Goal: Information Seeking & Learning: Learn about a topic

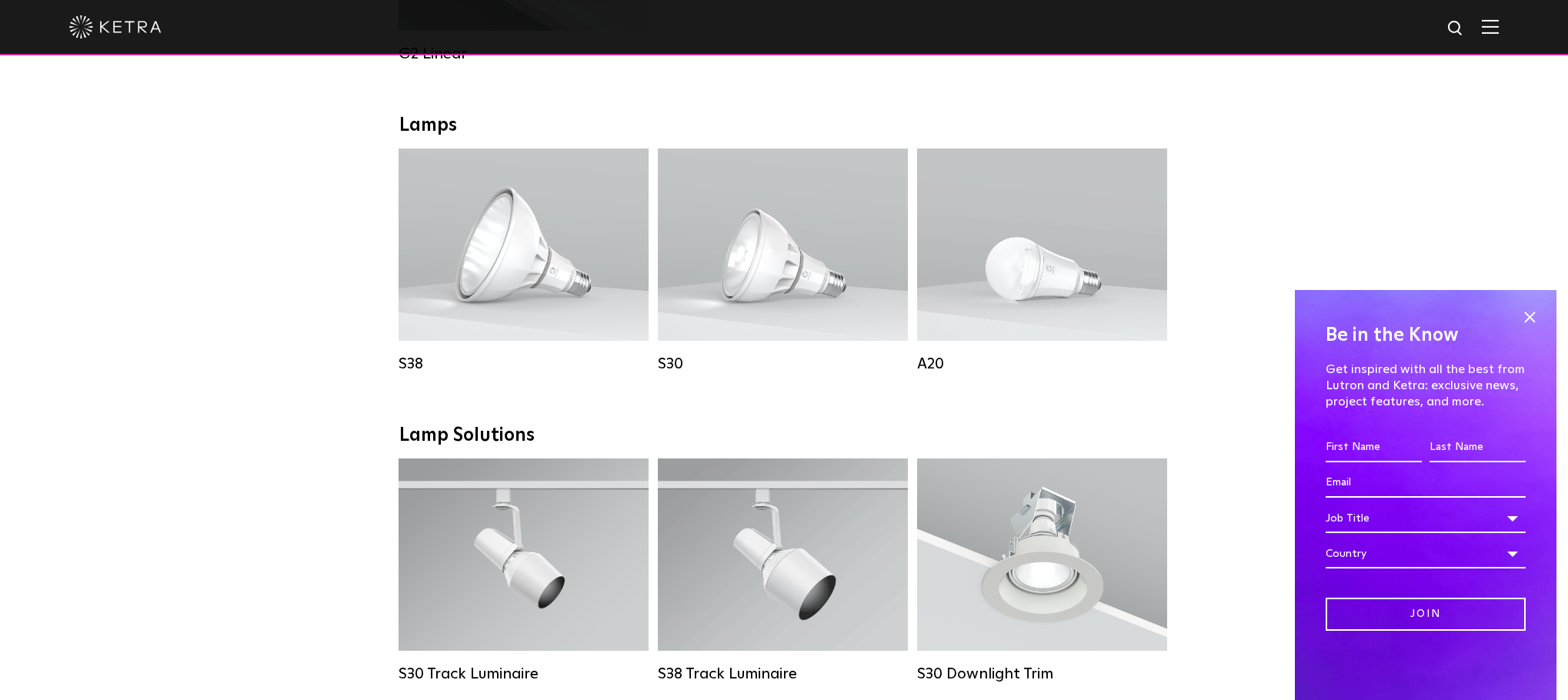
scroll to position [1077, 0]
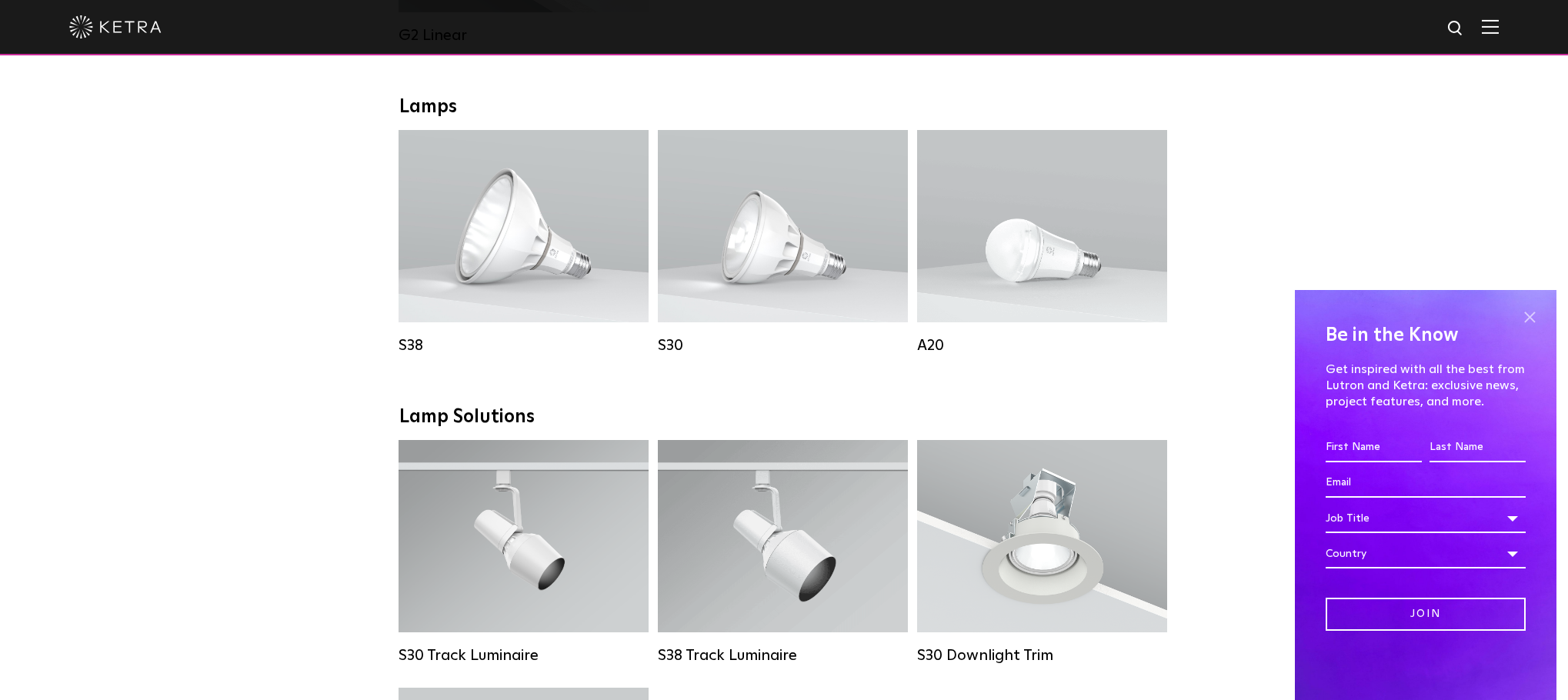
click at [1536, 313] on span at bounding box center [1530, 317] width 23 height 23
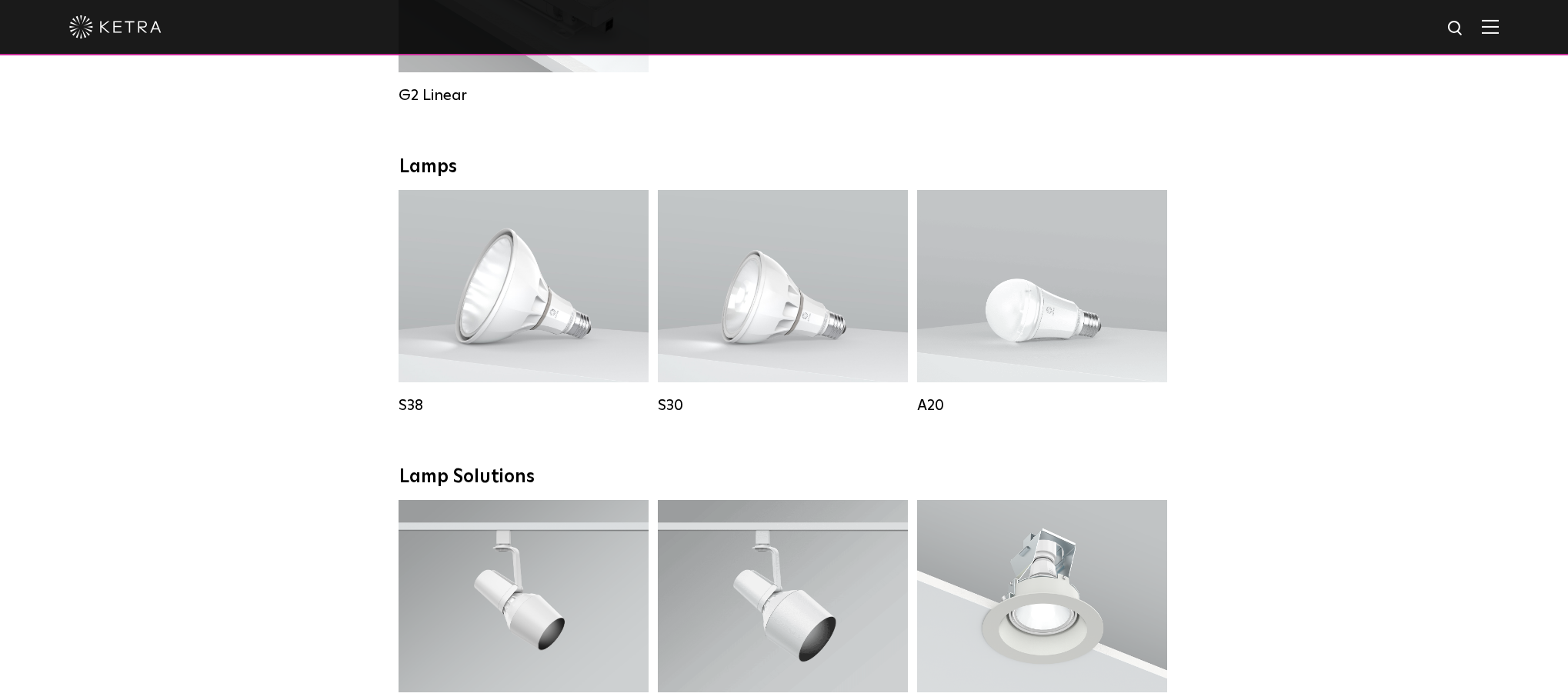
scroll to position [1000, 0]
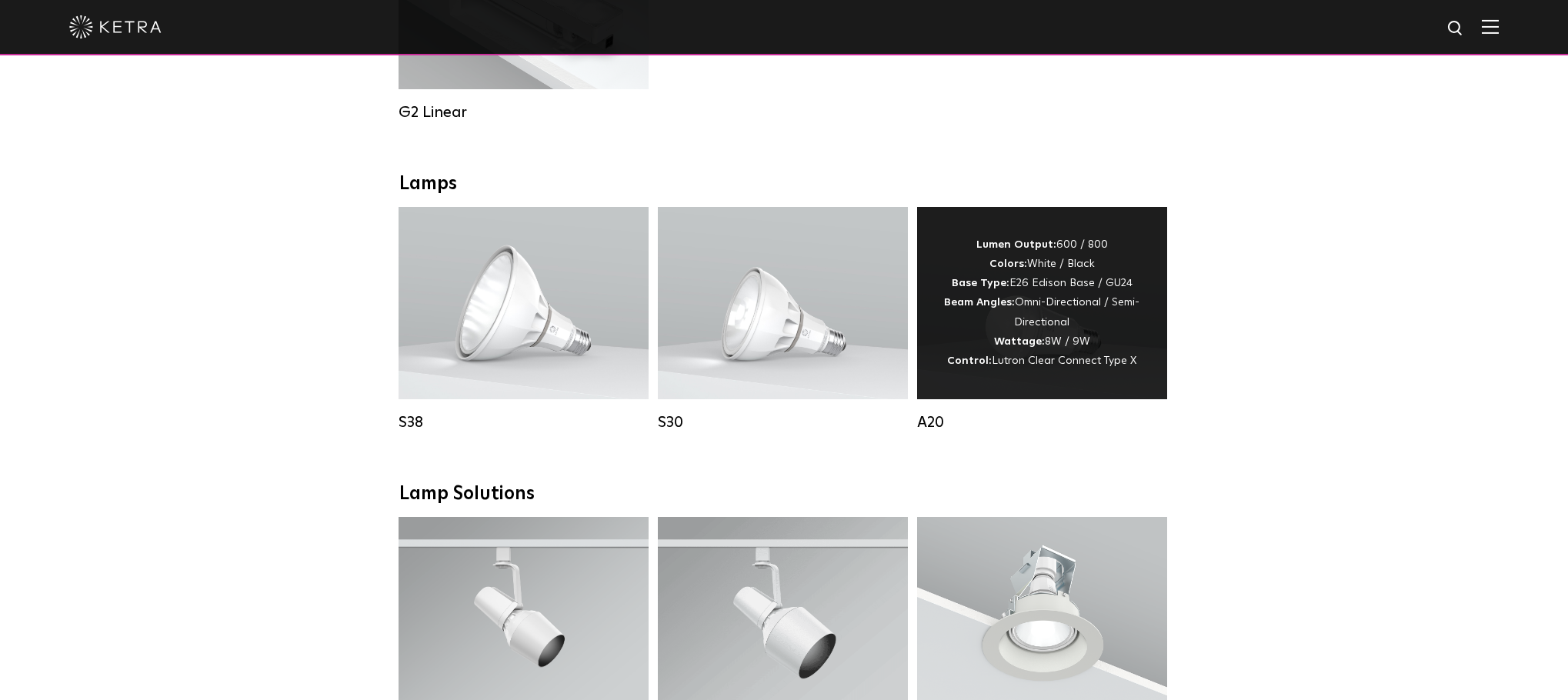
click at [1012, 364] on div "Lumen Output: 600 / 800 Colors: White / Black Base Type: E26 Edison Base / GU24…" at bounding box center [1042, 302] width 204 height 135
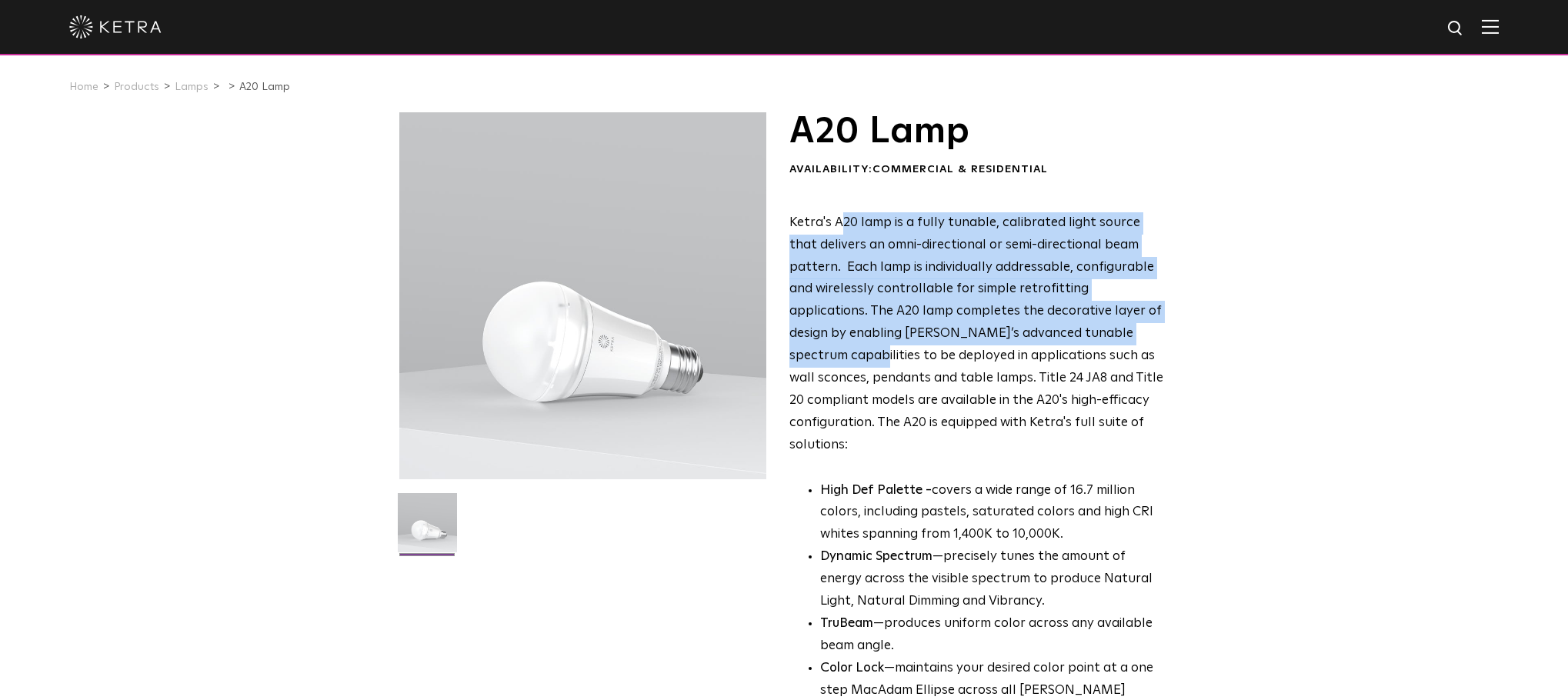
drag, startPoint x: 1058, startPoint y: 331, endPoint x: 1076, endPoint y: 287, distance: 47.5
click at [850, 200] on div "A20 Lamp Availability: Commercial & Residential Ketra's A20 lamp is a fully tun…" at bounding box center [977, 470] width 375 height 715
click at [1078, 289] on span "Ketra's A20 lamp is a fully tunable, calibrated light source that delivers an o…" at bounding box center [976, 333] width 374 height 235
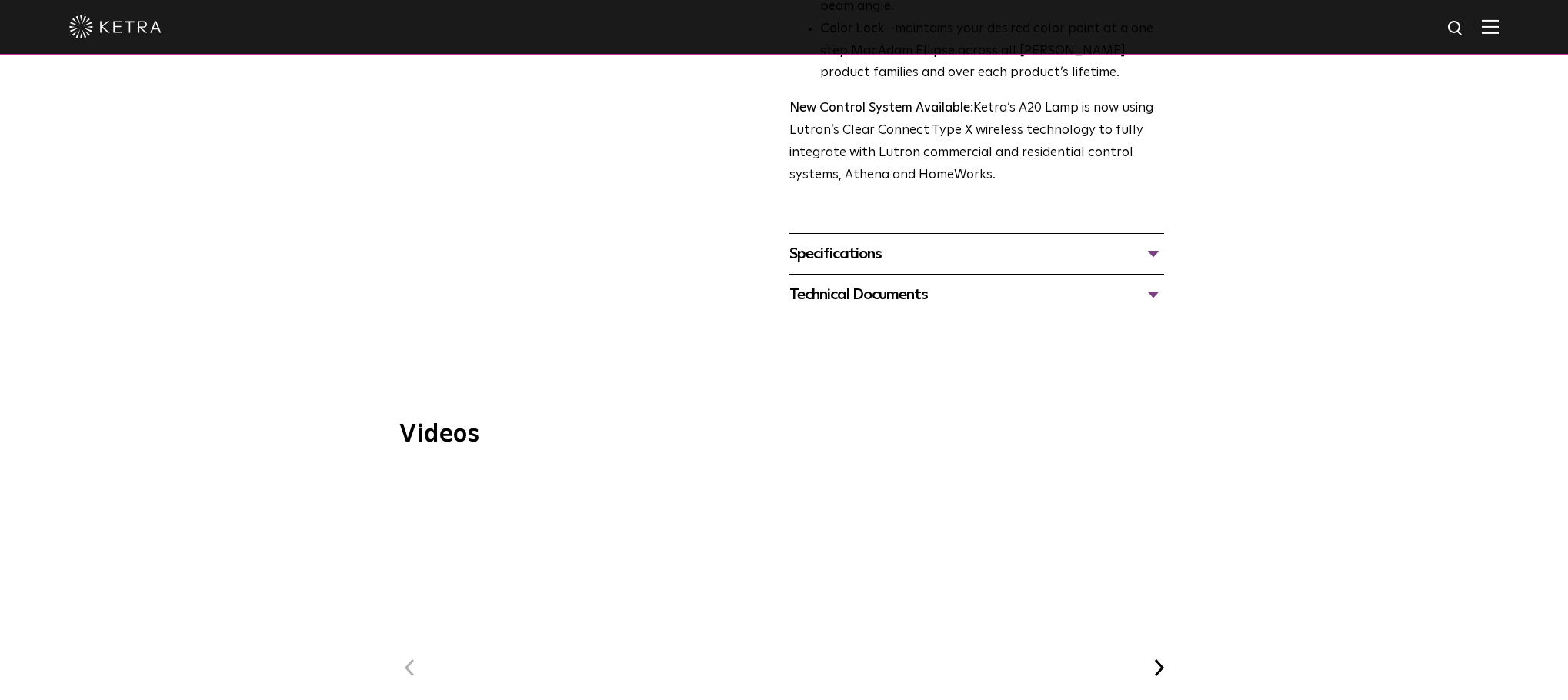
scroll to position [24, 0]
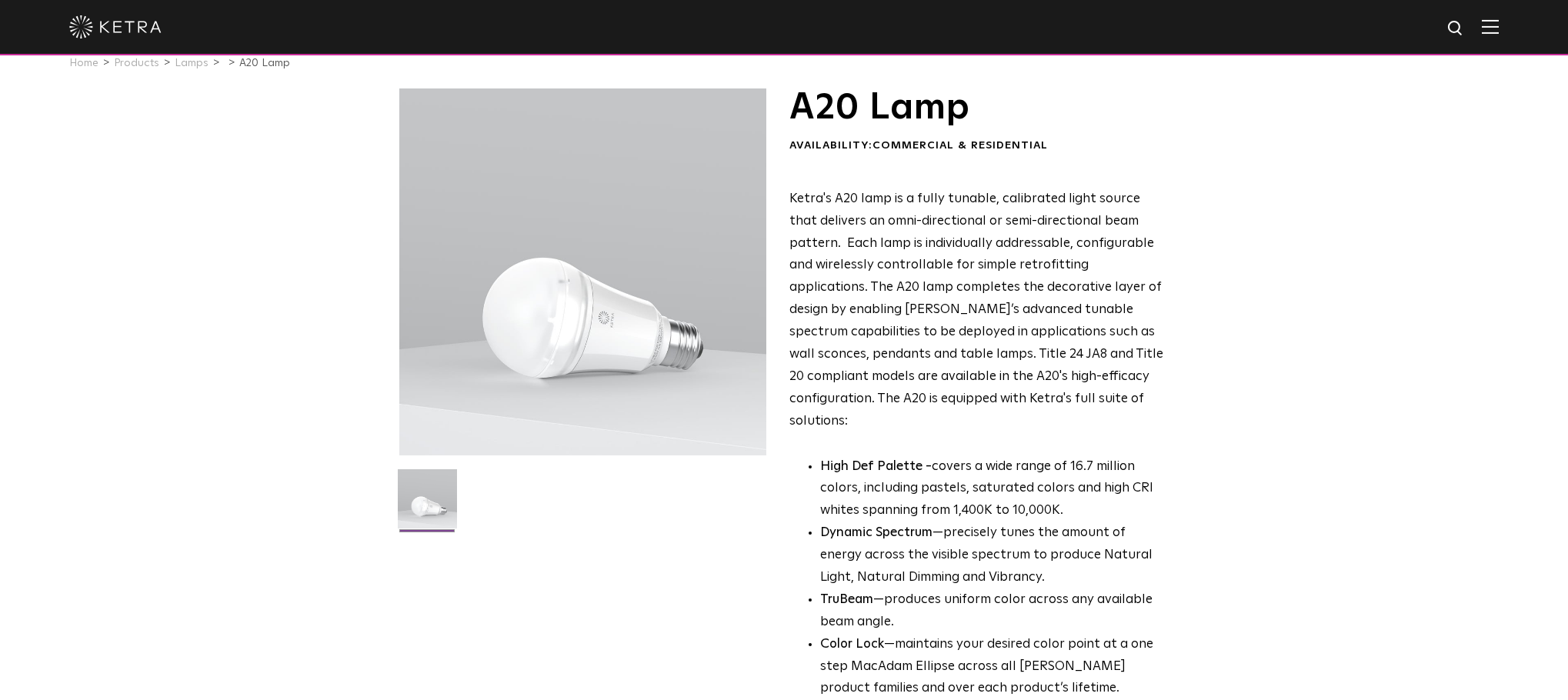
click at [1274, 362] on div "A20 Lamp Availability: Commercial & Residential Ketra's A20 lamp is a fully tun…" at bounding box center [784, 509] width 1568 height 842
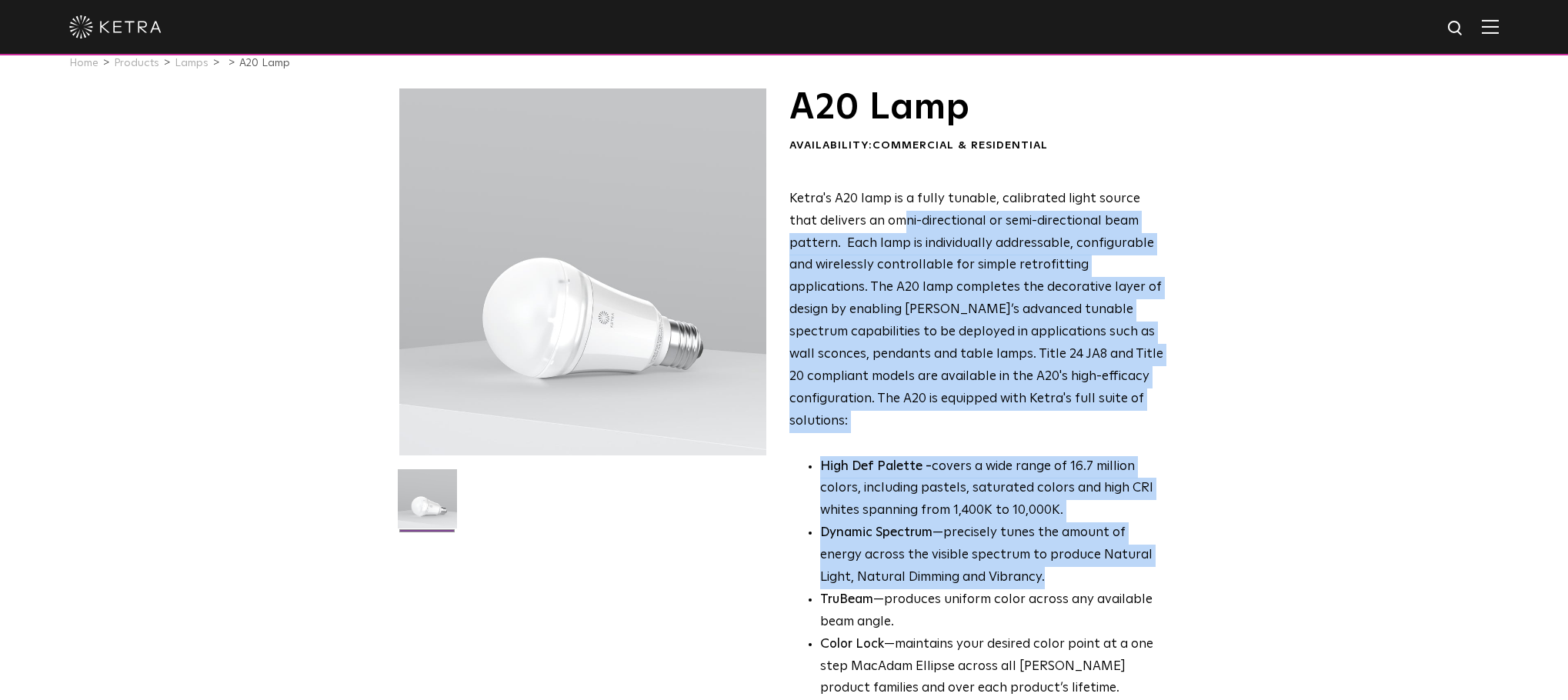
drag, startPoint x: 1119, startPoint y: 550, endPoint x: 945, endPoint y: 246, distance: 350.3
click at [876, 228] on div "Ketra's A20 lamp is a fully tunable, calibrated light source that delivers an o…" at bounding box center [977, 496] width 375 height 614
click at [1129, 300] on p "Ketra's A20 lamp is a fully tunable, calibrated light source that delivers an o…" at bounding box center [977, 311] width 375 height 245
click at [1247, 305] on div "A20 Lamp Availability: Commercial & Residential Ketra's A20 lamp is a fully tun…" at bounding box center [784, 509] width 1568 height 842
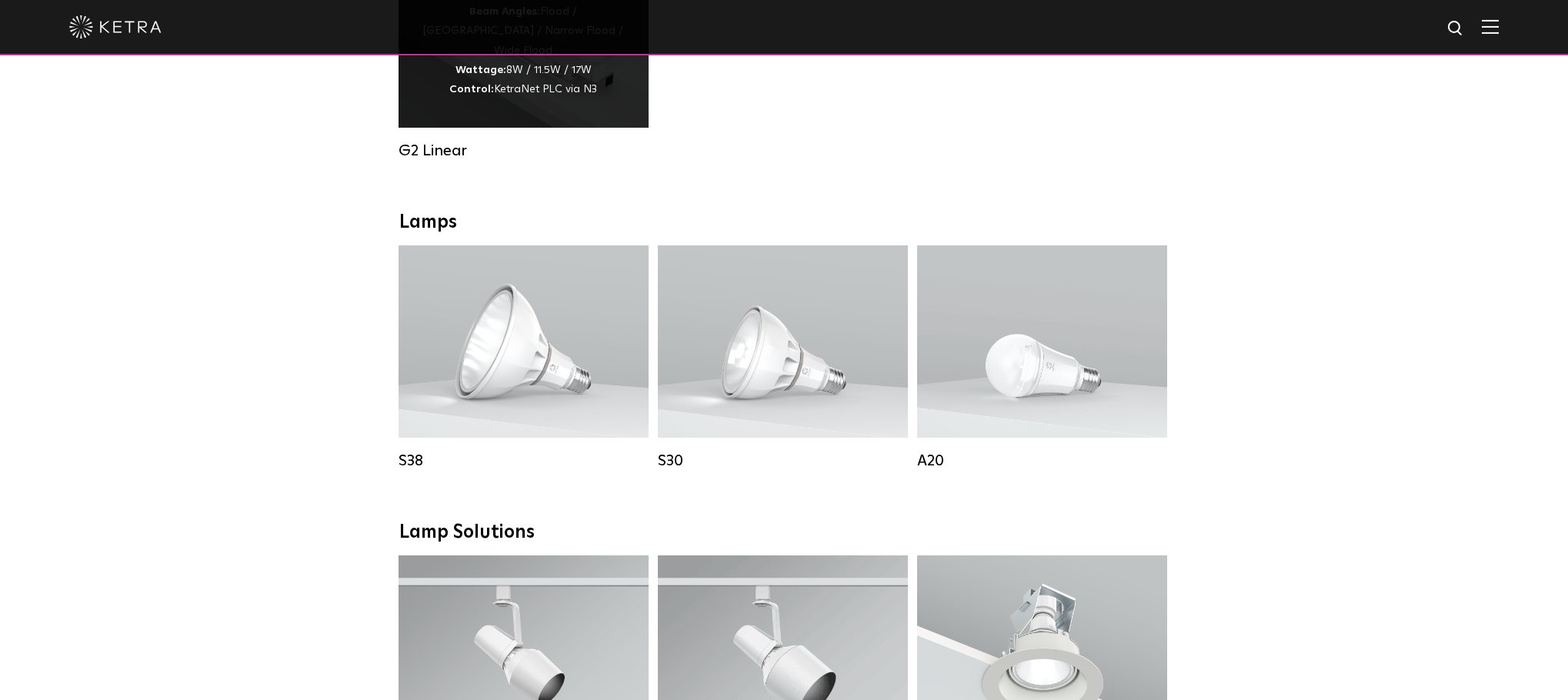
scroll to position [961, 0]
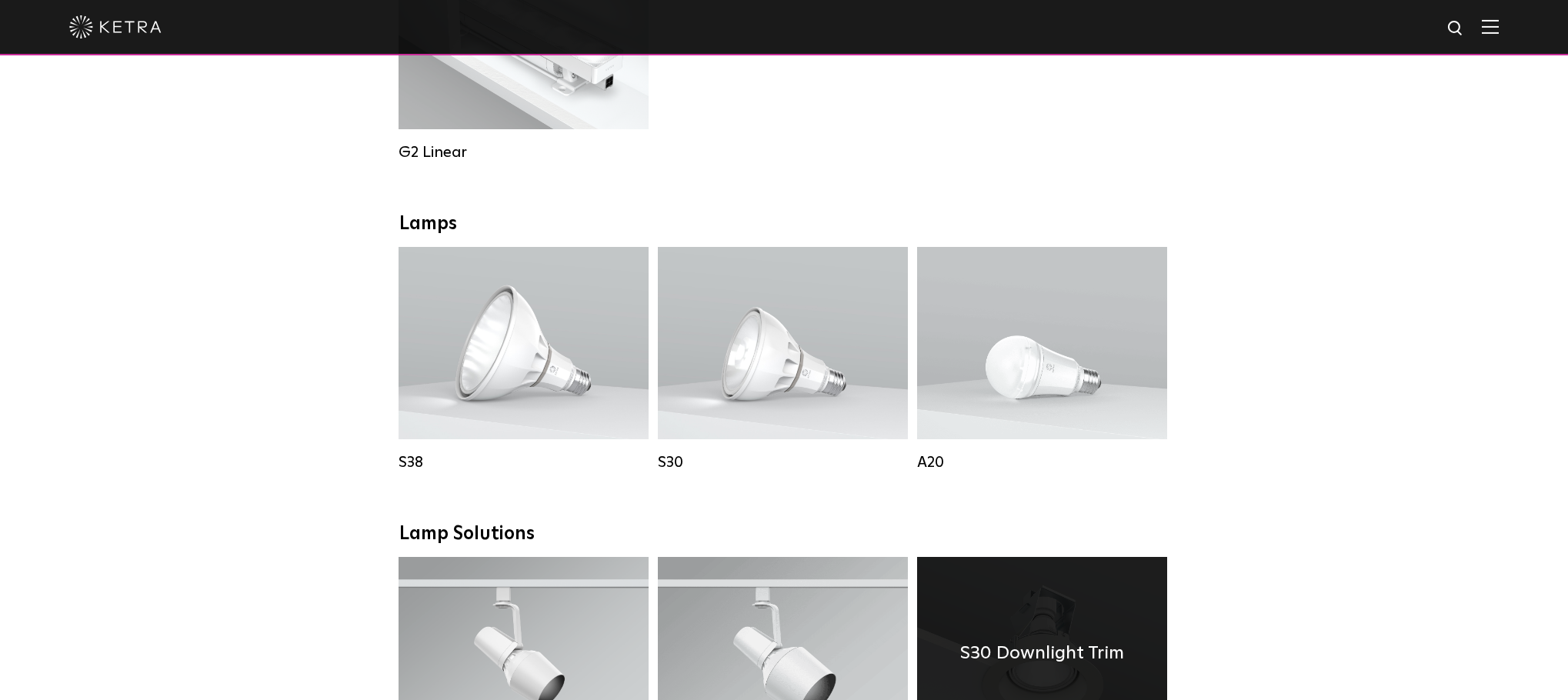
click at [1007, 626] on div "S30 Downlight Trim" at bounding box center [1042, 653] width 250 height 192
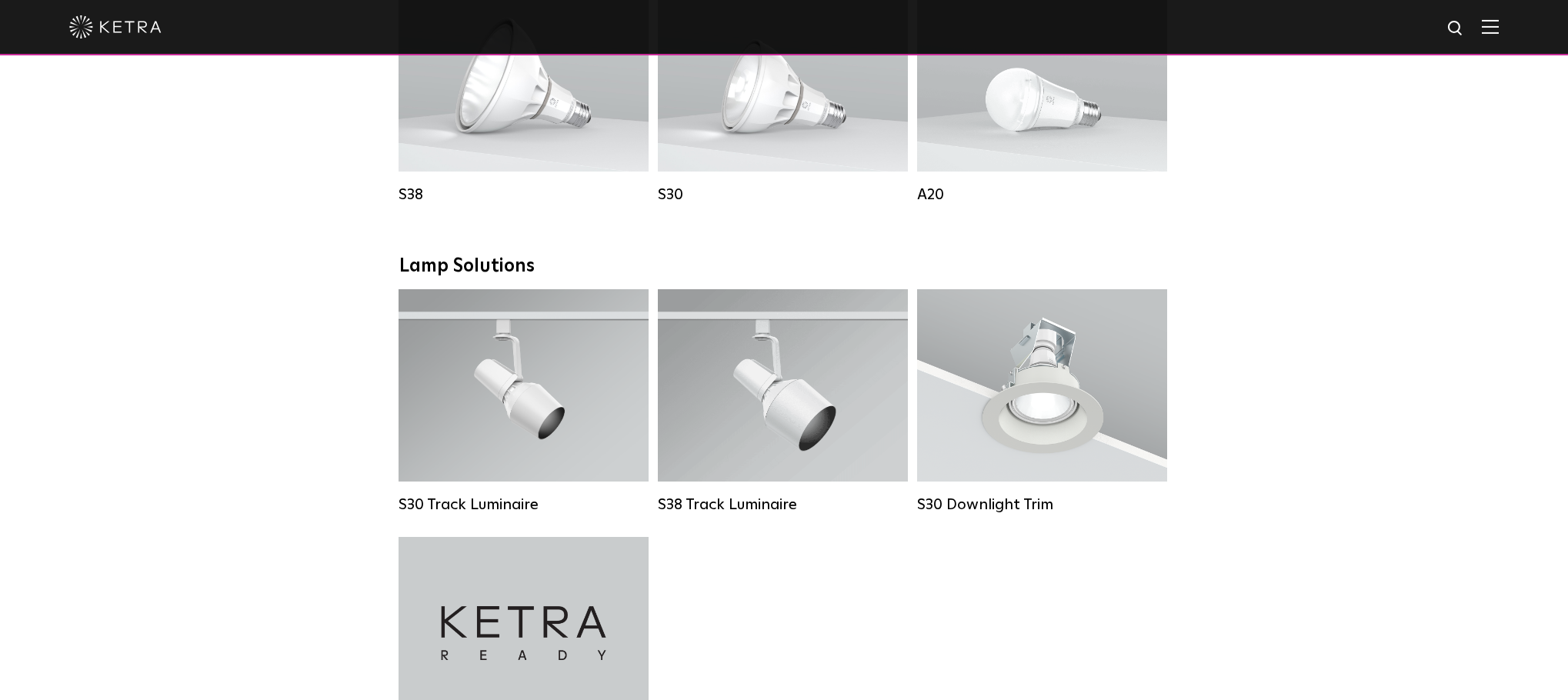
scroll to position [921, 0]
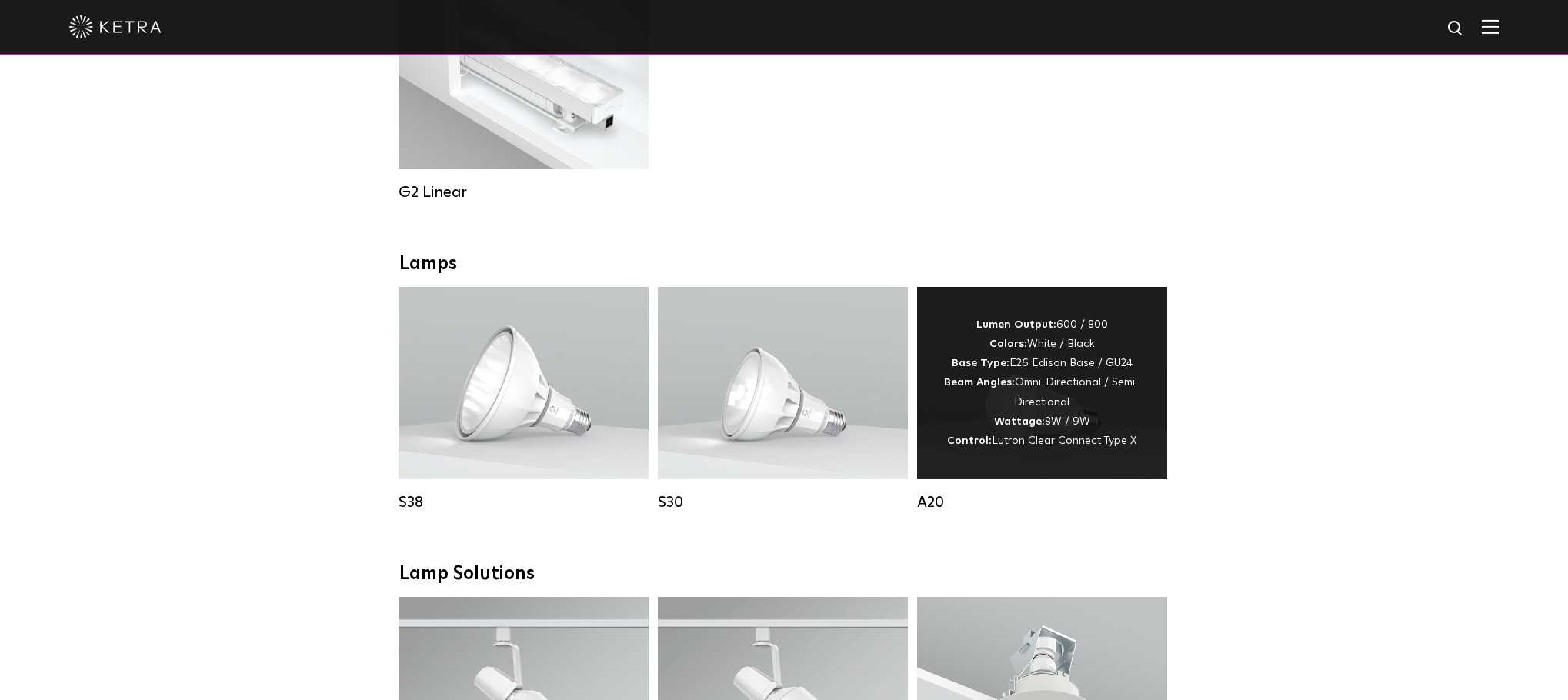
click at [1036, 415] on div "Lumen Output: 600 / 800 Colors: White / Black Base Type: E26 Edison Base / GU24…" at bounding box center [1042, 383] width 204 height 135
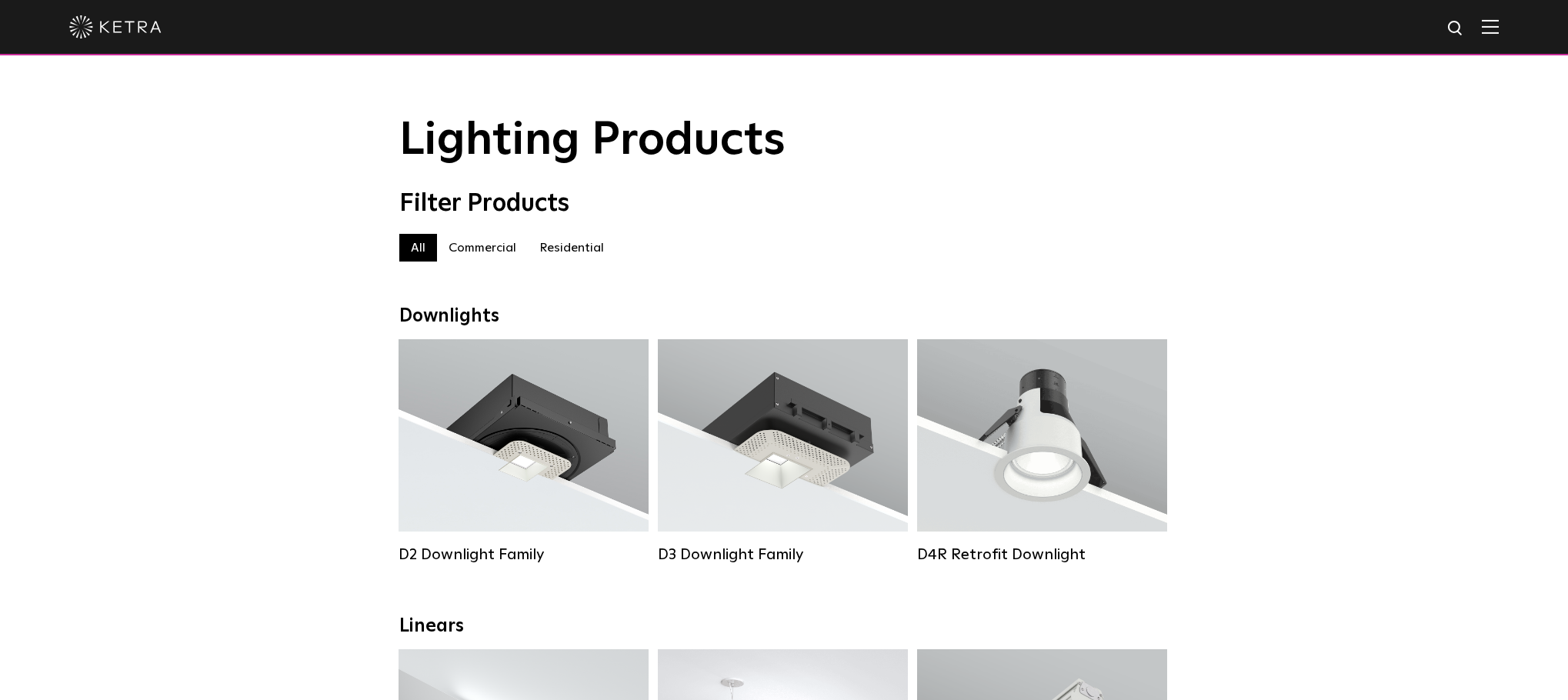
click at [571, 261] on label "Residential" at bounding box center [572, 248] width 87 height 28
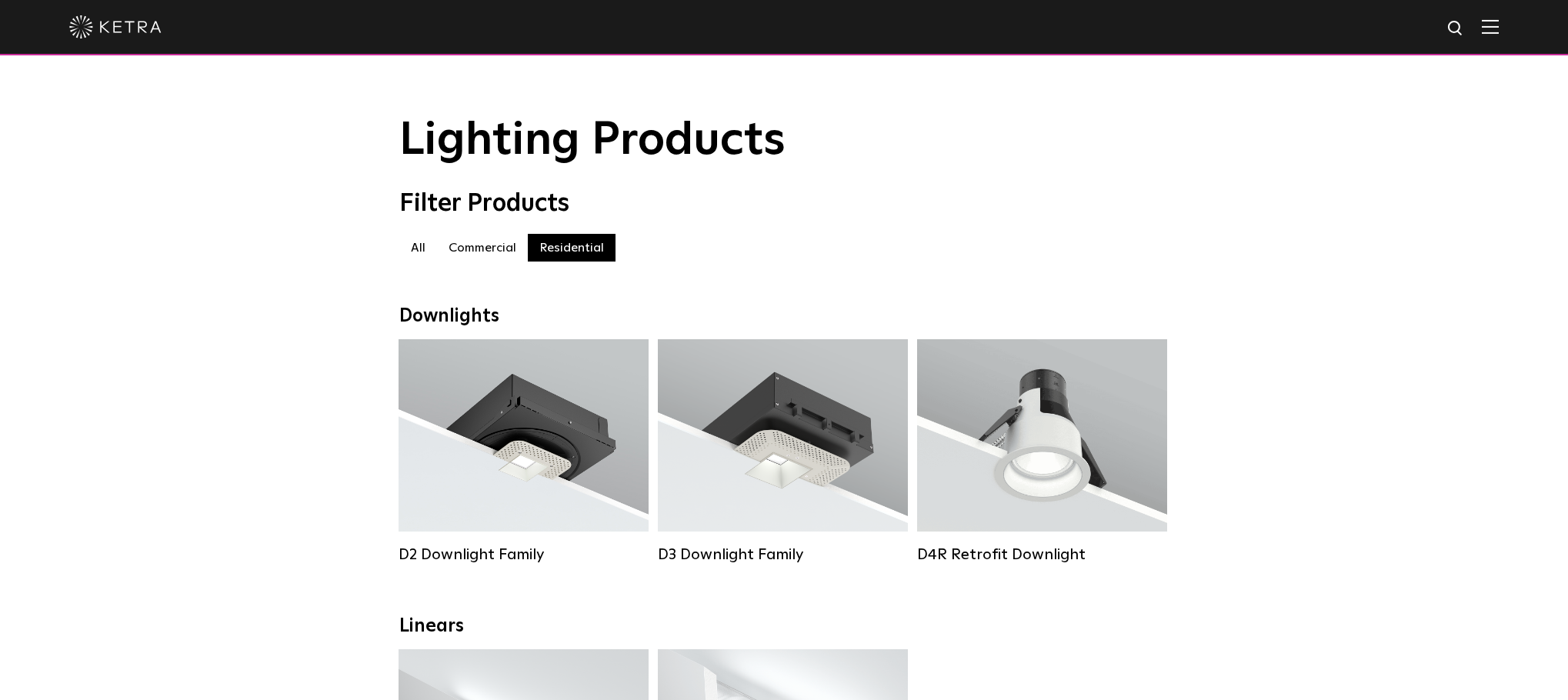
click at [1114, 216] on div "Filter Products" at bounding box center [784, 204] width 770 height 29
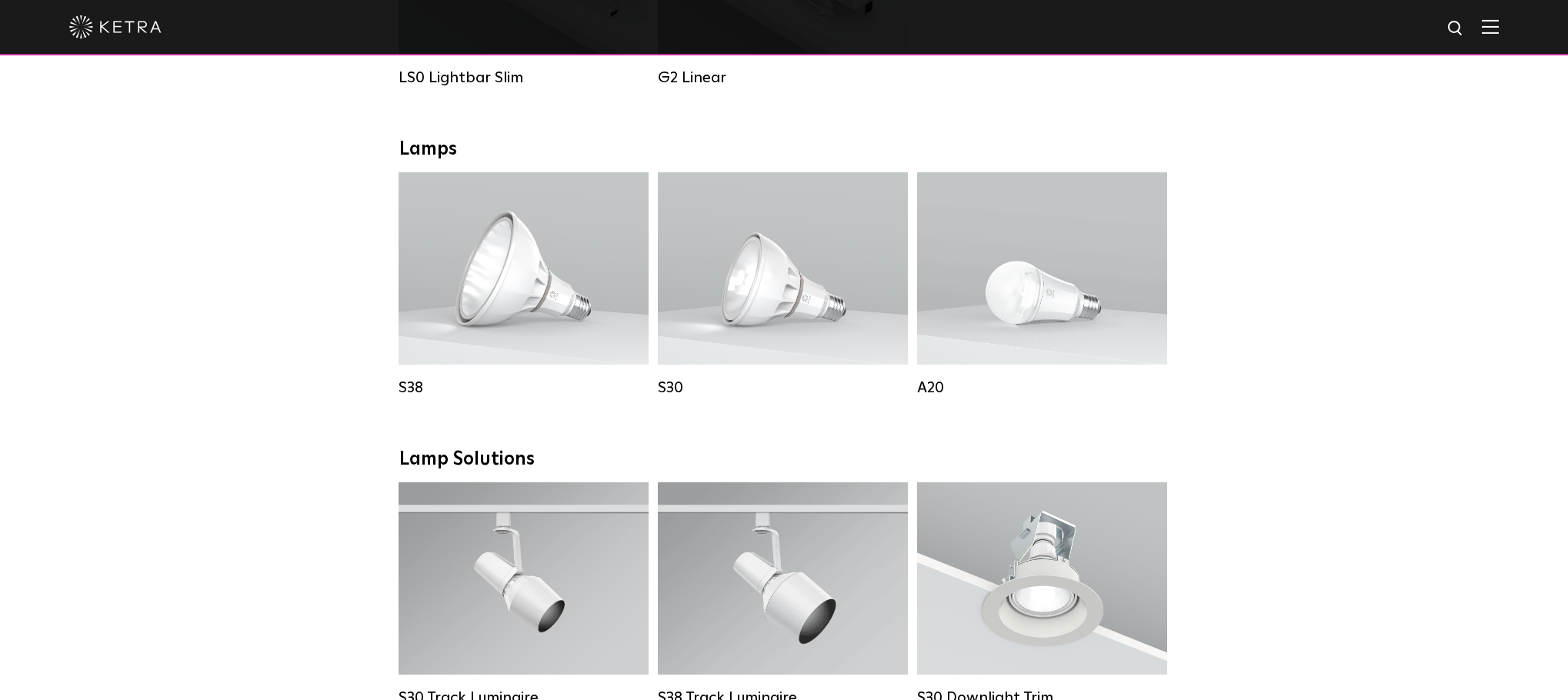
scroll to position [924, 0]
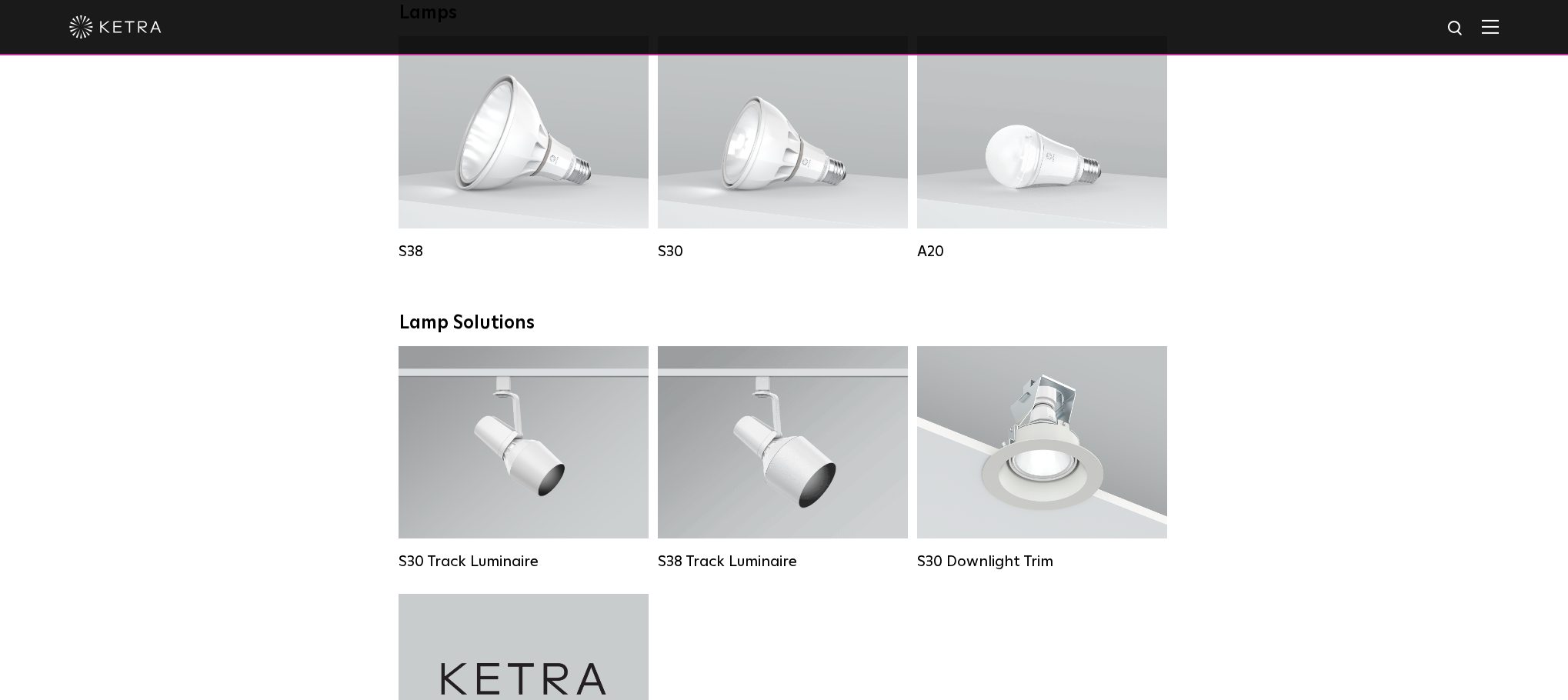
click at [1371, 341] on div "Downlights D2 Downlight Family Lumen Output: 1200 Colors: White / Black / Gloss…" at bounding box center [784, 452] width 1568 height 2142
click at [1234, 224] on div "Downlights D2 Downlight Family Lumen Output: 1200 Colors: White / Black / Gloss…" at bounding box center [784, 452] width 1568 height 2142
